Goal: Transaction & Acquisition: Purchase product/service

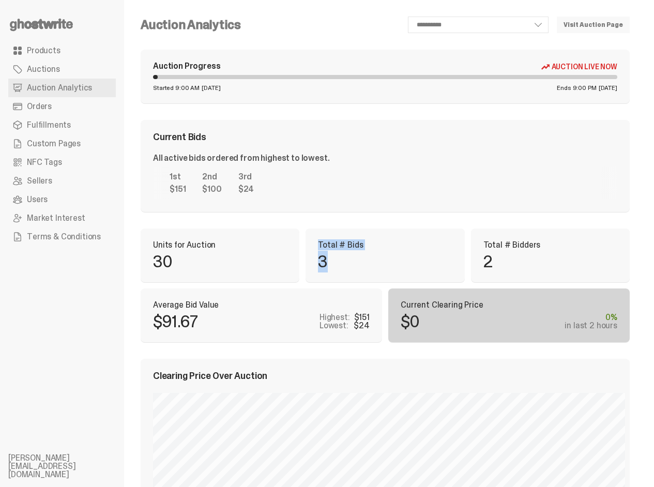
drag, startPoint x: 234, startPoint y: 240, endPoint x: 276, endPoint y: 283, distance: 59.6
click at [306, 282] on div "Total # Bids 3" at bounding box center [385, 256] width 159 height 54
click at [338, 20] on div "**********" at bounding box center [439, 25] width 381 height 17
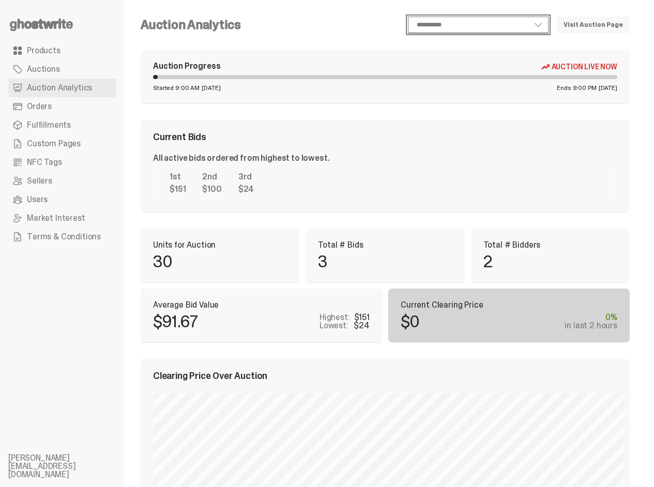
click option "**********" at bounding box center [0, 0] width 0 height 0
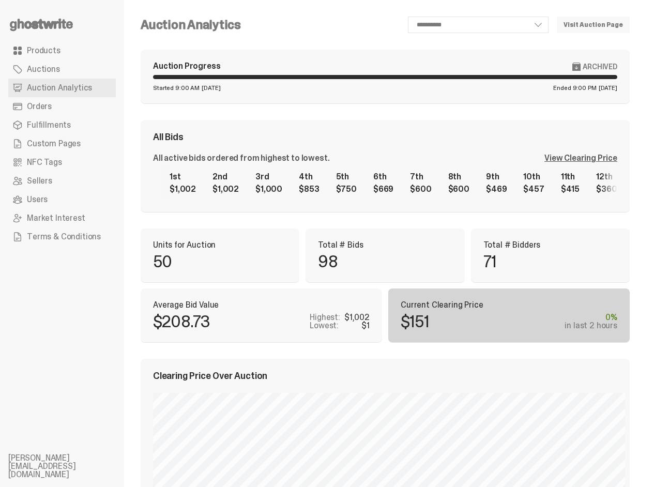
click option "**********" at bounding box center [0, 0] width 0 height 0
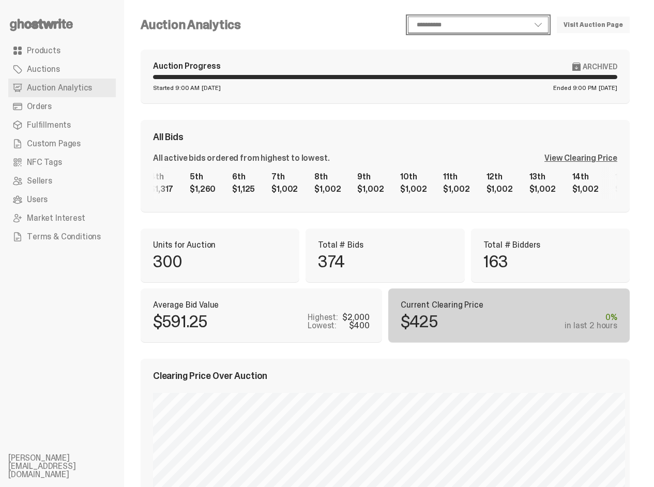
click at [346, 180] on div "1st $2,000 2nd $2,000 3rd $1,802 4th $1,317 5th $1,260 6th $1,125 7th $1,002 8t…" at bounding box center [385, 182] width 464 height 33
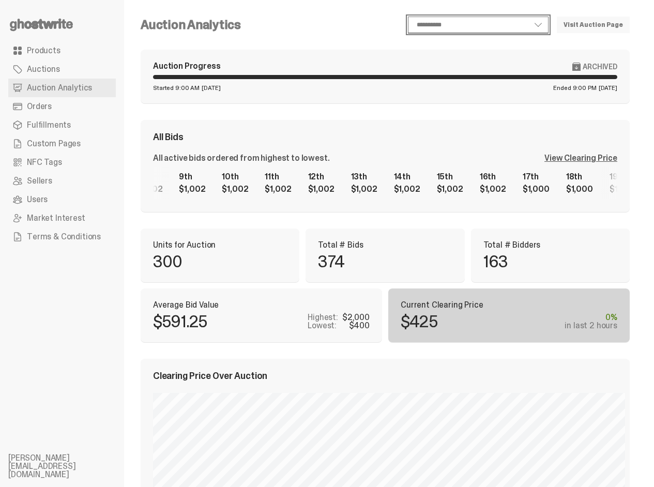
scroll to position [0, 85]
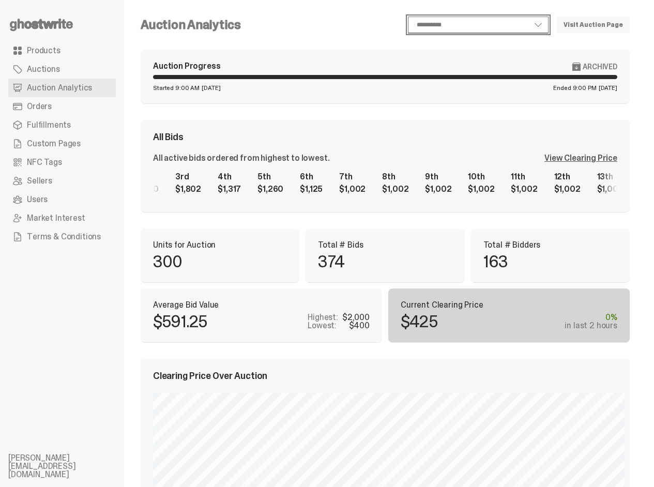
click at [552, 166] on div "1st $2,000 2nd $2,000 3rd $1,802 4th $1,317 5th $1,260 6th $1,125 7th $1,002 8t…" at bounding box center [385, 182] width 464 height 33
click at [232, 176] on div "1st $2,000 2nd $2,000 3rd $1,802 4th $1,317 5th $1,260 6th $1,125 7th $1,002 8t…" at bounding box center [385, 182] width 464 height 33
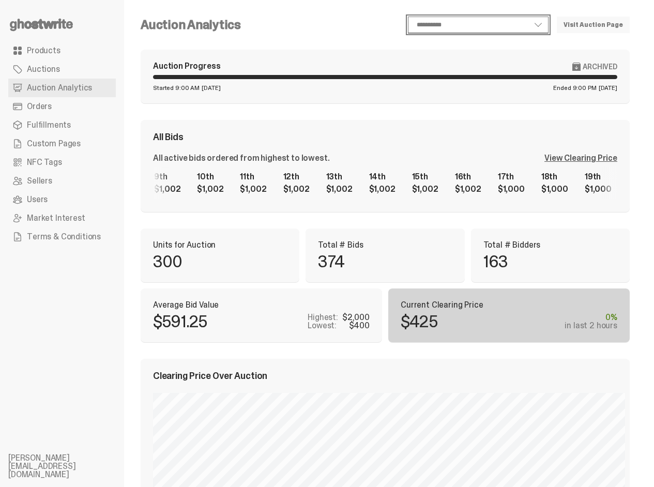
click at [238, 182] on div "1st $2,000 2nd $2,000 3rd $1,802 4th $1,317 5th $1,260 6th $1,125 7th $1,002 8t…" at bounding box center [385, 182] width 464 height 33
click at [197, 175] on div "1st $2,000 2nd $2,000 3rd $1,802 4th $1,317 5th $1,260 6th $1,125 7th $1,002 8t…" at bounding box center [385, 182] width 464 height 33
click at [236, 172] on div "1st $2,000 2nd $2,000 3rd $1,802 4th $1,317 5th $1,260 6th $1,125 7th $1,002 8t…" at bounding box center [385, 182] width 464 height 33
click at [251, 166] on div "1st $2,000 2nd $2,000 3rd $1,802 4th $1,317 5th $1,260 6th $1,125 7th $1,002 8t…" at bounding box center [385, 182] width 464 height 33
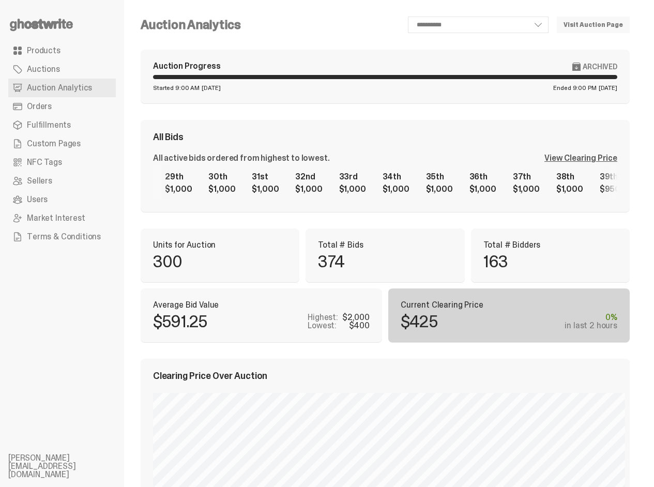
click at [588, 156] on div "View Clearing Price" at bounding box center [580, 158] width 73 height 8
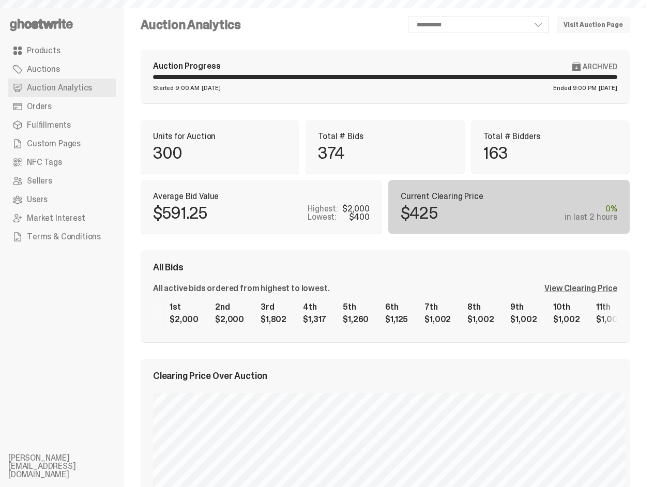
select select "**"
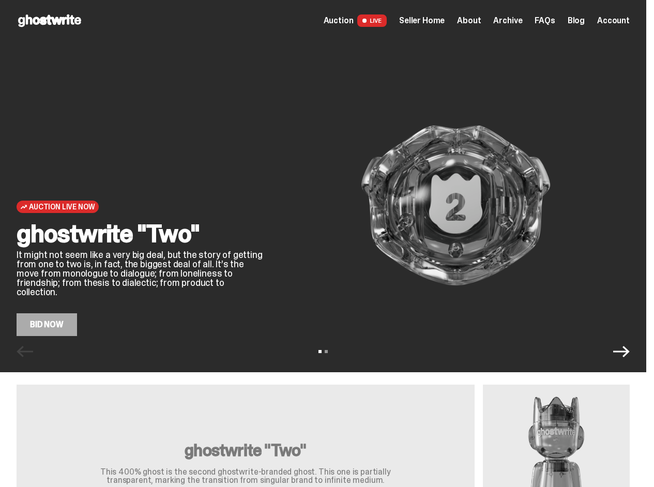
click at [466, 125] on img at bounding box center [456, 205] width 348 height 261
click at [318, 265] on img at bounding box center [456, 205] width 348 height 261
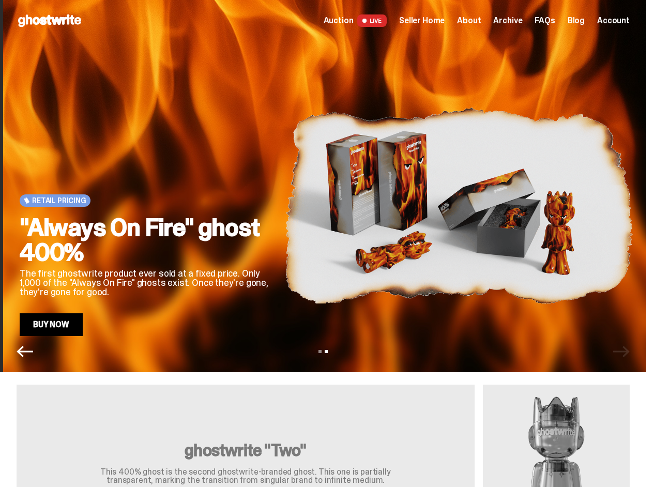
click at [454, 263] on img at bounding box center [459, 205] width 348 height 261
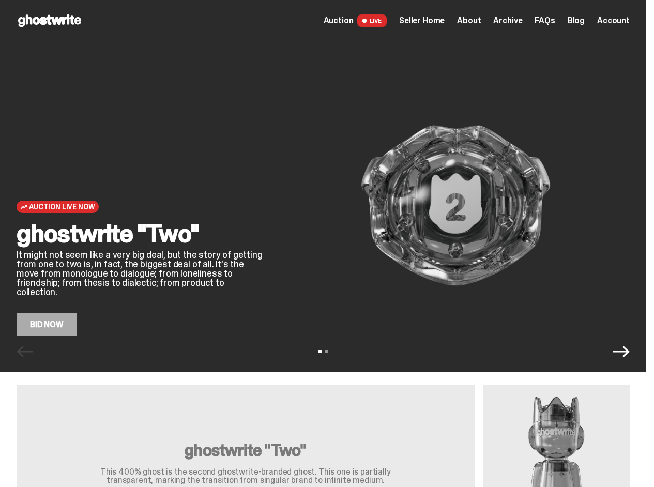
click at [21, 329] on div "Auction Live Now ghostwrite "Two" It might not seem like a very big deal, but t…" at bounding box center [323, 188] width 646 height 295
click at [114, 343] on div "View slide 1 View slide 2" at bounding box center [323, 351] width 646 height 17
click at [48, 326] on link "Bid Now" at bounding box center [47, 324] width 60 height 23
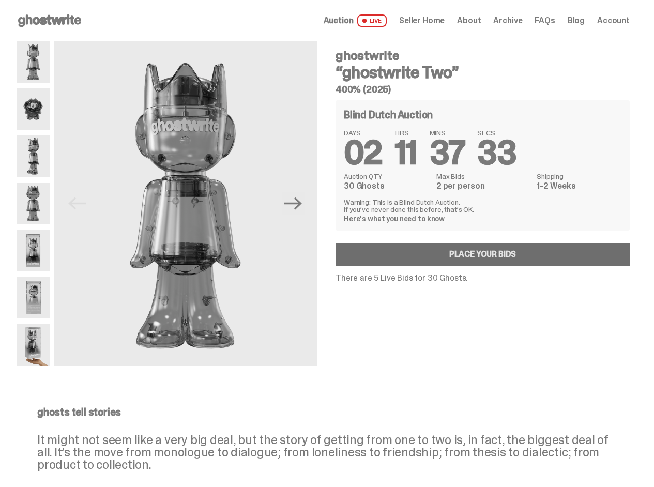
click at [506, 257] on link "Place your Bids" at bounding box center [483, 254] width 294 height 23
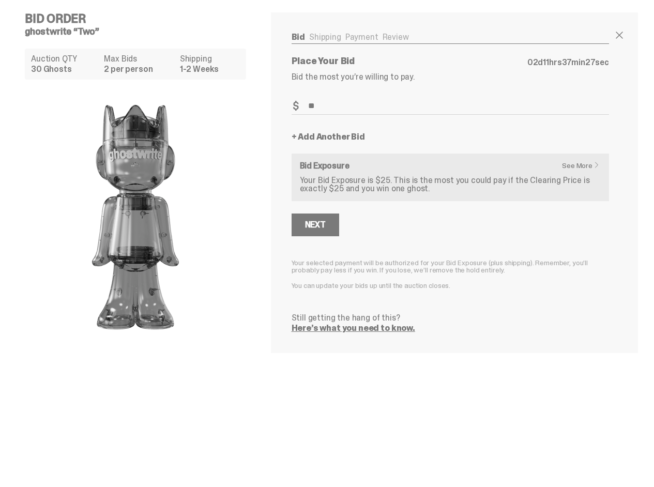
type input "**"
click at [356, 146] on form "Bid Amount $ ** Bid Quantity Qty * + Add Another Bid See More Bid Exposure Your…" at bounding box center [450, 215] width 317 height 235
click at [355, 141] on link "+ Add Another Bid" at bounding box center [328, 137] width 73 height 8
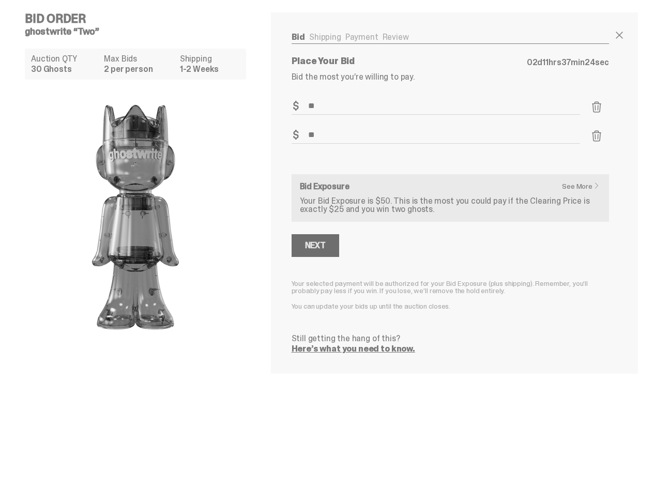
type input "**"
click at [320, 245] on div "Next" at bounding box center [315, 245] width 21 height 8
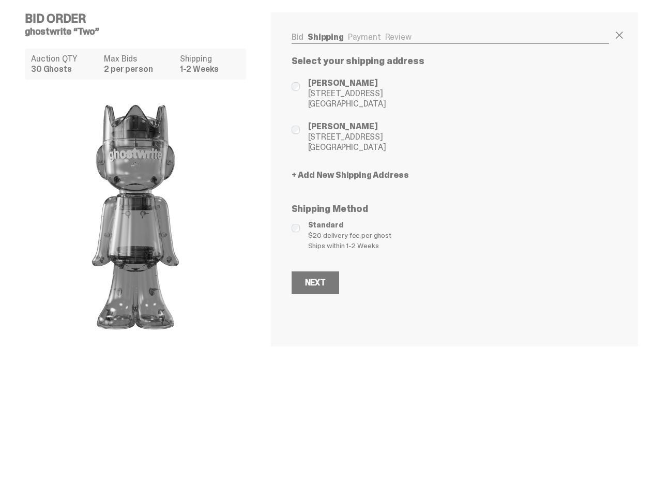
click at [359, 286] on div "Next" at bounding box center [450, 282] width 317 height 23
click at [323, 284] on div "Next" at bounding box center [315, 283] width 21 height 8
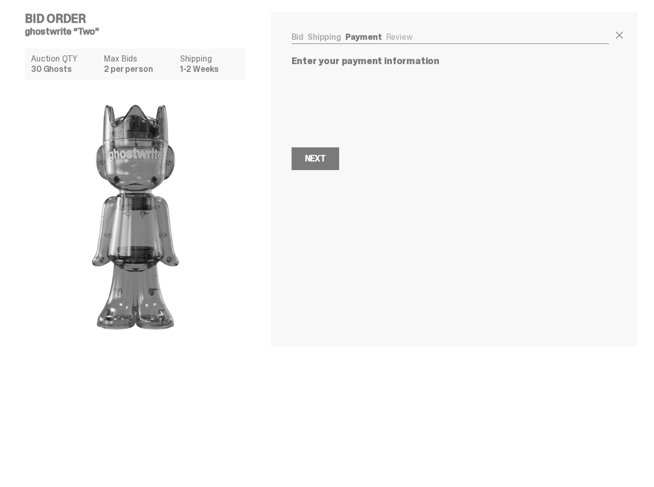
drag, startPoint x: 327, startPoint y: 156, endPoint x: 372, endPoint y: 170, distance: 46.9
click at [326, 156] on div "Next" at bounding box center [315, 159] width 21 height 8
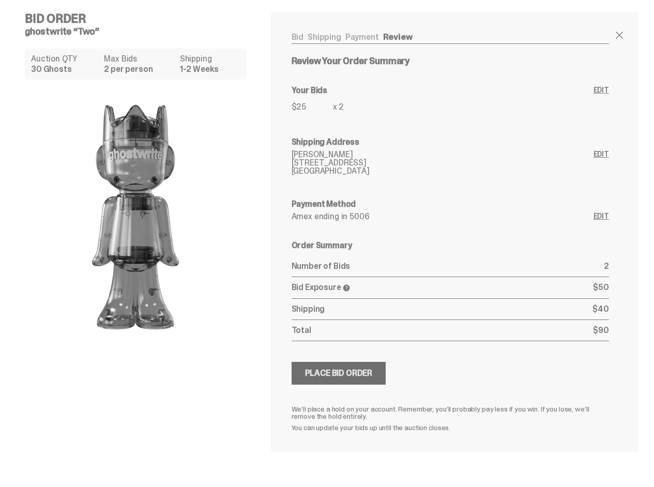
click at [351, 381] on button "Submitting Bids Place Bid Order" at bounding box center [339, 373] width 95 height 23
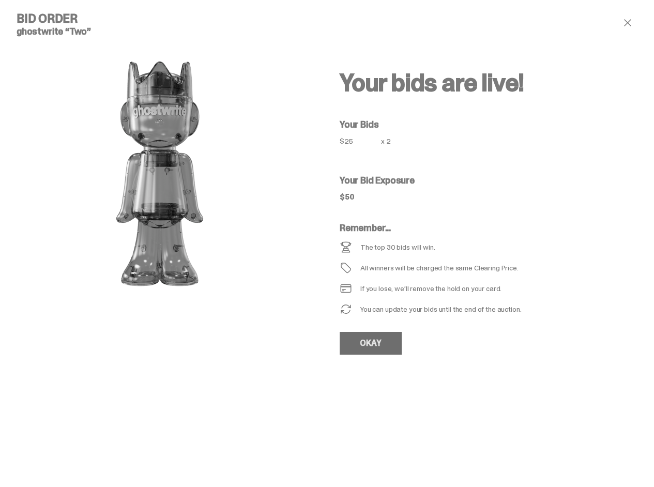
click at [393, 341] on link "OKAY" at bounding box center [371, 343] width 62 height 23
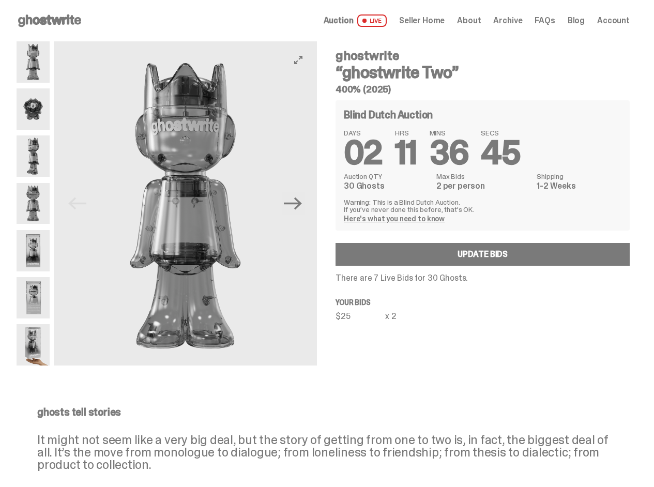
click at [125, 256] on img at bounding box center [185, 205] width 263 height 329
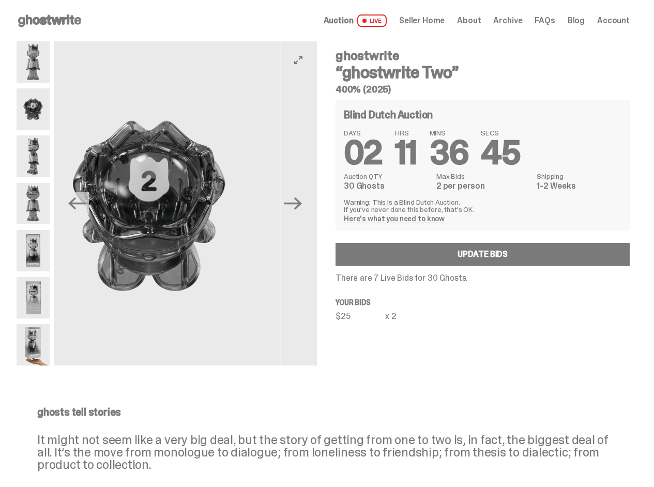
click at [131, 259] on img at bounding box center [149, 205] width 263 height 329
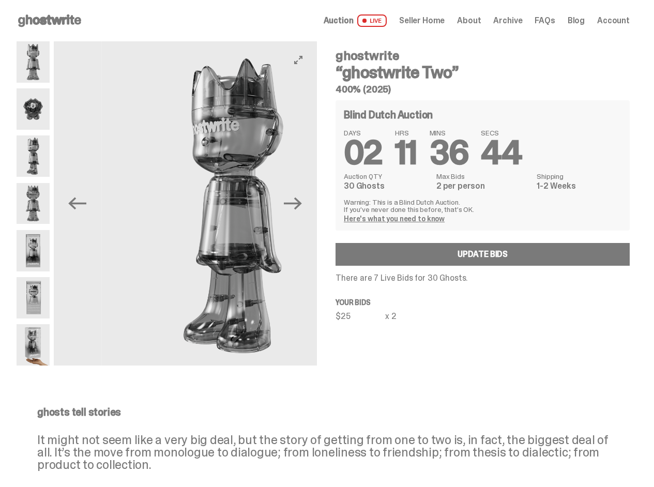
click at [123, 255] on img at bounding box center [233, 205] width 263 height 329
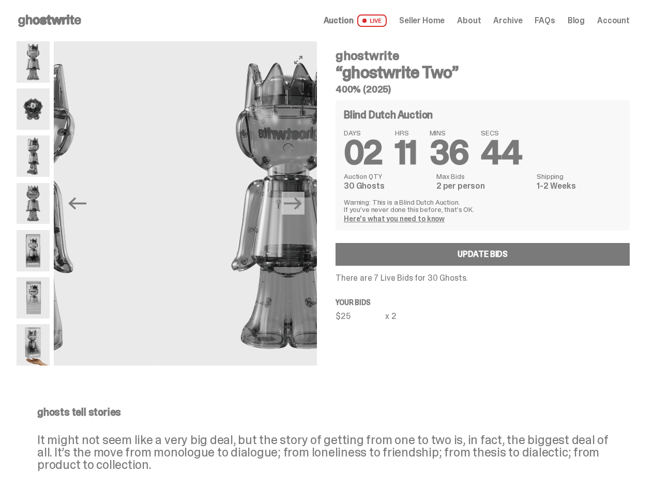
click at [159, 254] on img at bounding box center [288, 205] width 263 height 329
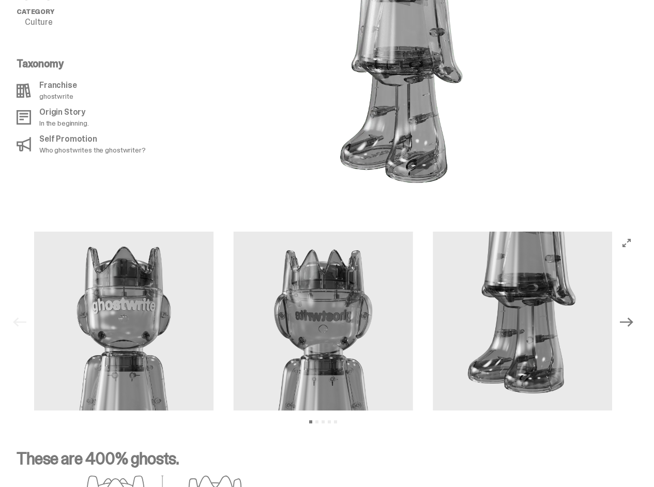
scroll to position [836, 0]
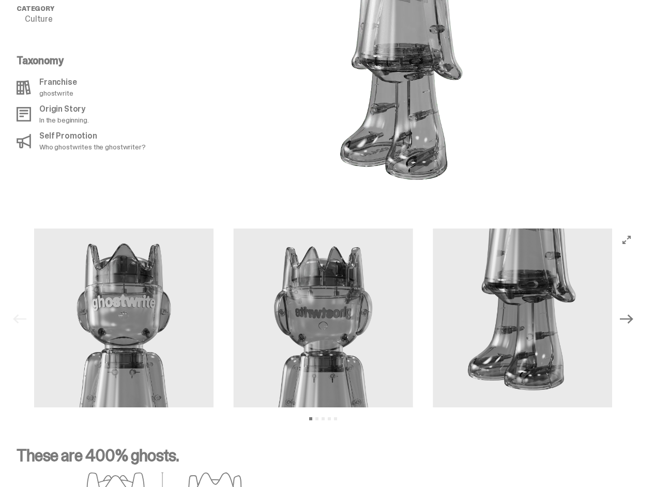
click at [299, 281] on img at bounding box center [323, 318] width 179 height 179
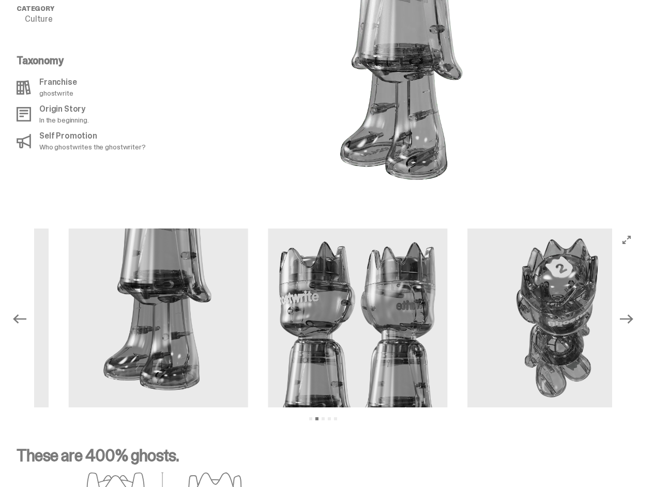
click at [467, 279] on img at bounding box center [556, 318] width 179 height 179
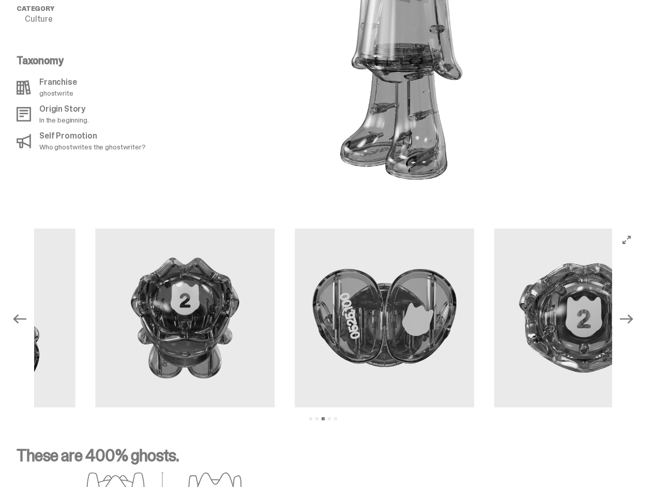
click at [219, 277] on img at bounding box center [184, 318] width 179 height 179
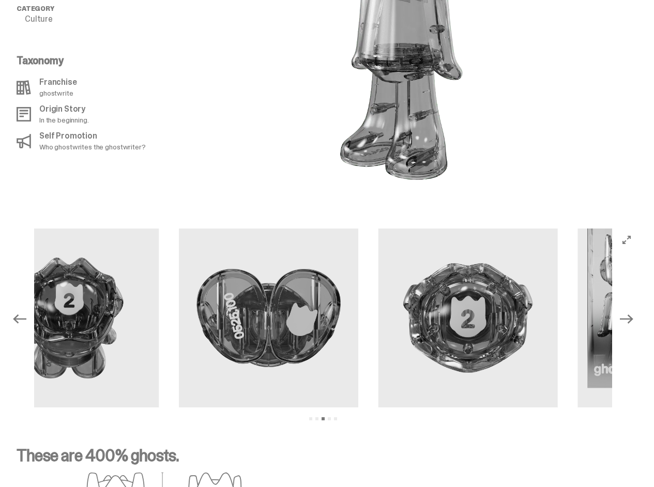
click at [185, 270] on img at bounding box center [268, 318] width 179 height 179
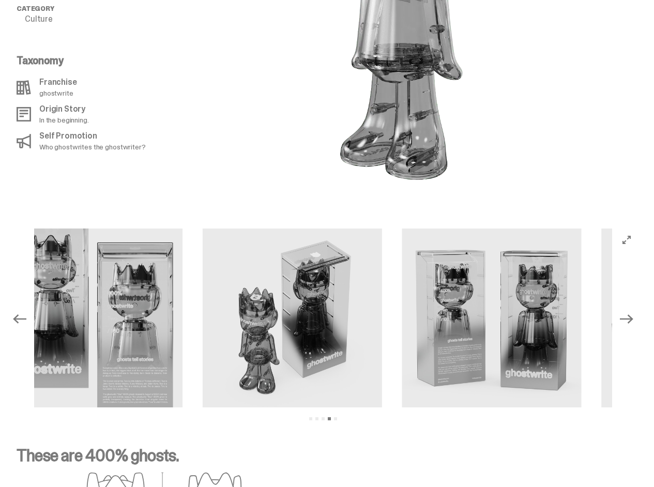
click at [203, 268] on img at bounding box center [292, 318] width 179 height 179
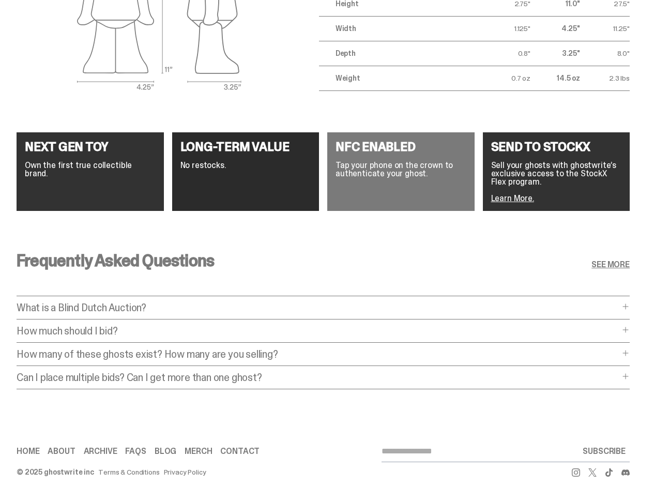
scroll to position [0, 0]
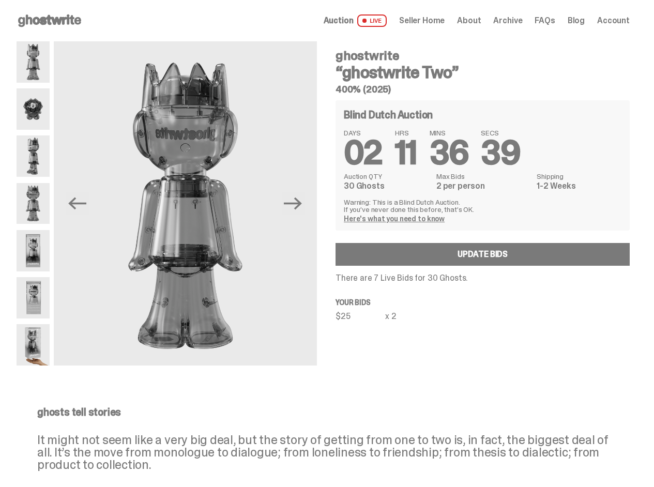
click at [495, 335] on div "ghostwrite “ghostwrite Two” 400% (2025) Blind Dutch Auction DAYS 02 HRS 11 MINS…" at bounding box center [476, 203] width 307 height 324
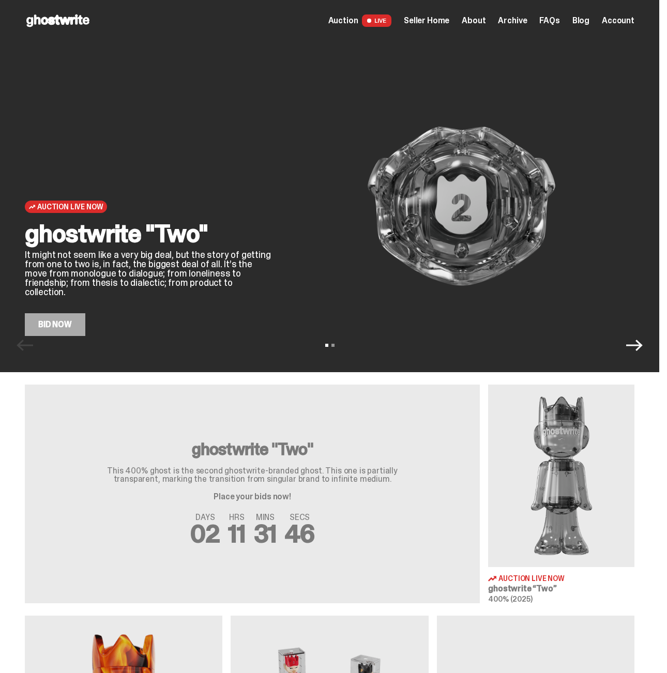
click at [358, 30] on div "Open main menu Home Auction LIVE Seller Home About Archive FAQs Blog Account" at bounding box center [329, 20] width 659 height 41
click at [357, 24] on span "Auction" at bounding box center [343, 21] width 30 height 8
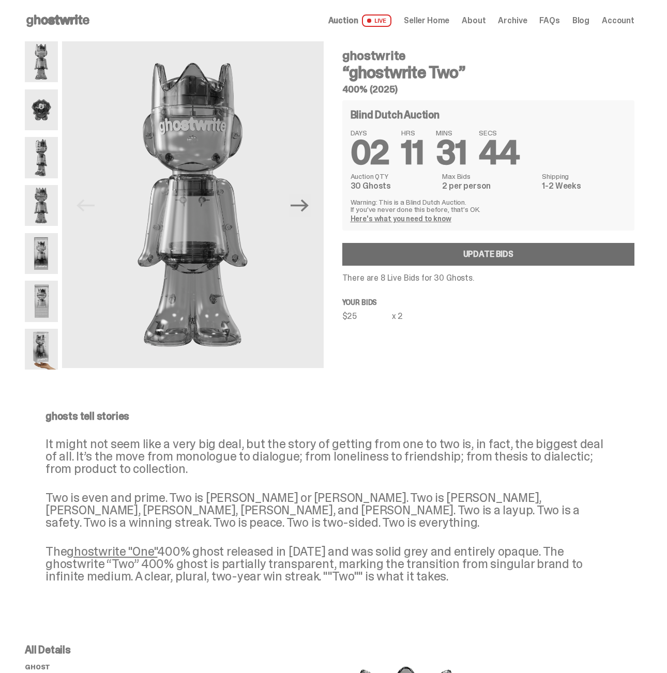
click at [531, 247] on link "Update Bids" at bounding box center [488, 254] width 293 height 23
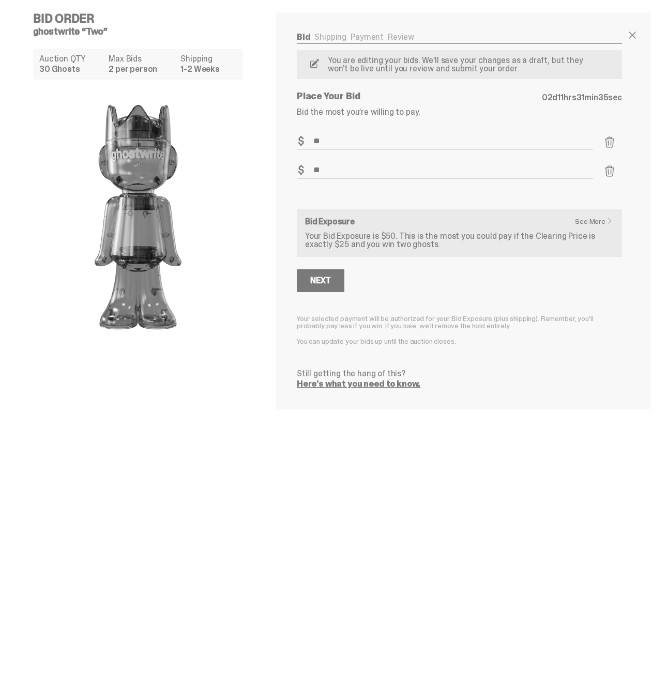
drag, startPoint x: 336, startPoint y: 174, endPoint x: 295, endPoint y: 170, distance: 40.5
click at [297, 170] on input "**" at bounding box center [445, 170] width 296 height 17
type input "**"
click at [314, 277] on button "Next" at bounding box center [321, 280] width 48 height 23
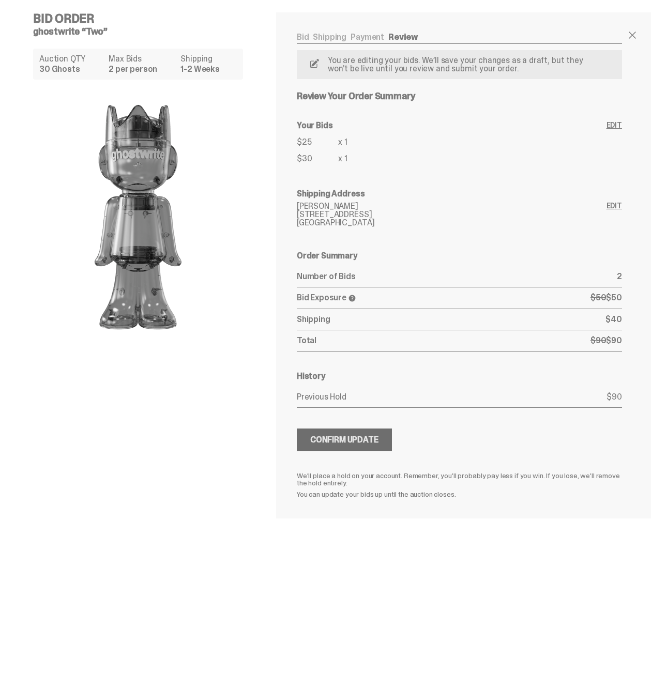
click at [370, 441] on div "Confirm Update" at bounding box center [344, 440] width 68 height 8
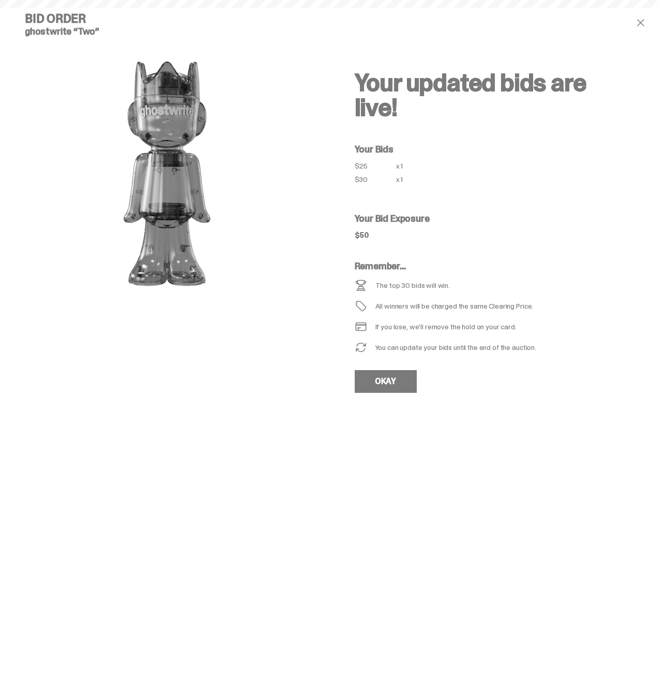
click at [523, 451] on div "Bid Order ghostwrite “Two” Your updated bids are live! Your Bids $25 x 1 $30 x …" at bounding box center [329, 336] width 659 height 673
